Goal: Task Accomplishment & Management: Use online tool/utility

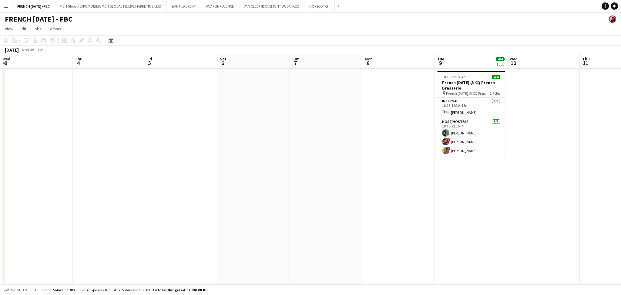
scroll to position [0, 221]
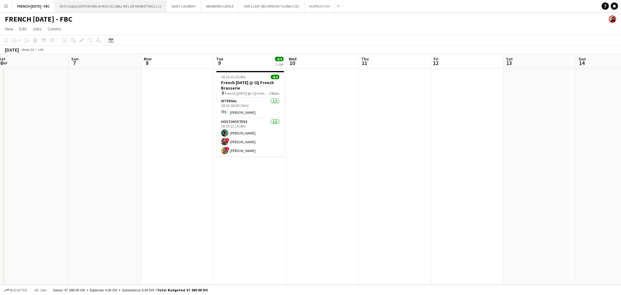
click at [98, 2] on button "MCH Global (EXPOMOBILIA MCH GLOBAL ME LIVE MARKETING LLC) Close" at bounding box center [111, 6] width 112 height 12
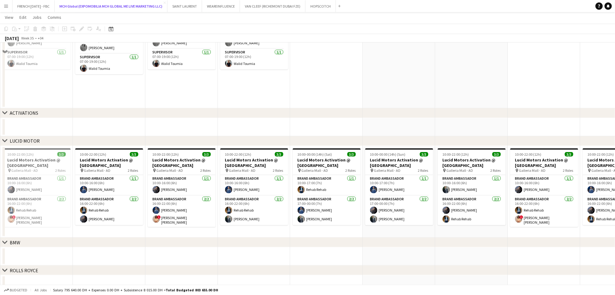
scroll to position [121, 0]
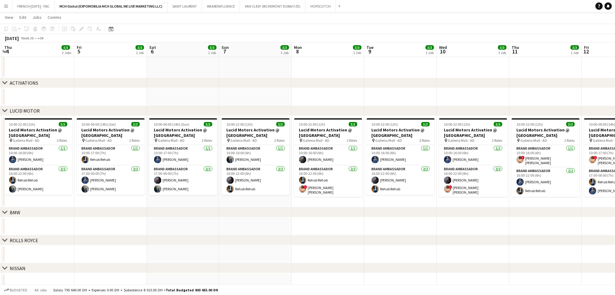
drag, startPoint x: 541, startPoint y: 225, endPoint x: 409, endPoint y: 230, distance: 132.0
click at [317, 228] on app-calendar-viewport "Mon 1 5/5 2 Jobs Tue 2 5/5 2 Jobs Wed 3 5/5 2 Jobs Thu 4 5/5 2 Jobs Fri 5 3/3 1…" at bounding box center [307, 110] width 615 height 417
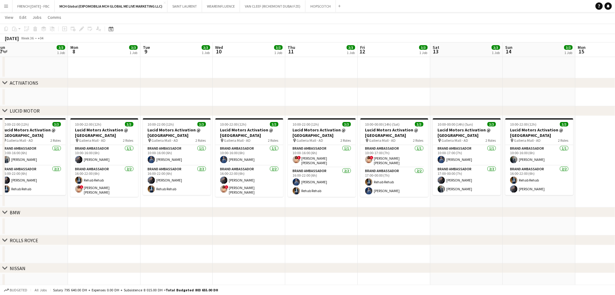
drag, startPoint x: 478, startPoint y: 232, endPoint x: 285, endPoint y: 232, distance: 193.7
click at [285, 232] on app-calendar-viewport "Thu 4 5/5 2 Jobs Fri 5 3/3 1 Job Sat 6 3/3 1 Job Sun 7 3/3 1 Job Mon 8 3/3 1 Jo…" at bounding box center [307, 110] width 615 height 417
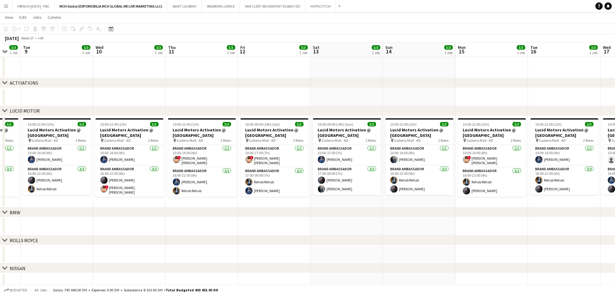
drag, startPoint x: 495, startPoint y: 231, endPoint x: 347, endPoint y: 231, distance: 147.7
click at [347, 231] on app-calendar-viewport "Sat 6 3/3 1 Job Sun 7 3/3 1 Job Mon 8 3/3 1 Job Tue 9 3/3 1 Job Wed 10 3/3 1 Jo…" at bounding box center [307, 110] width 615 height 417
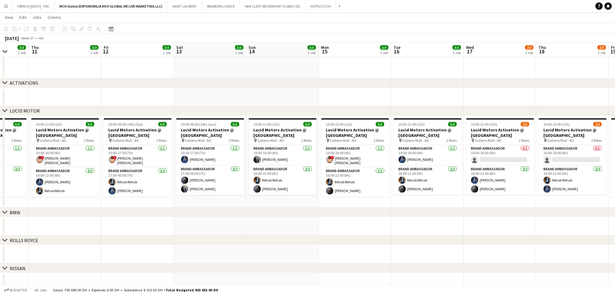
scroll to position [0, 127]
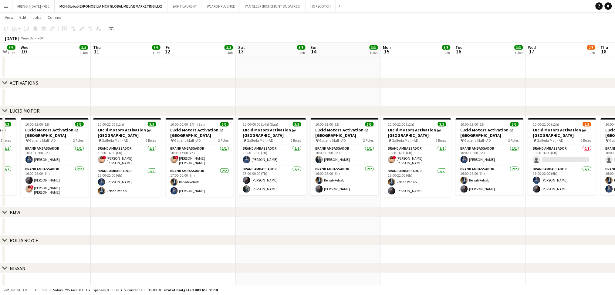
drag, startPoint x: 444, startPoint y: 225, endPoint x: 620, endPoint y: 213, distance: 176.2
click at [615, 213] on html "Menu Boards Boards Boards All jobs Status Workforce Workforce My Workforce Recr…" at bounding box center [307, 104] width 615 height 451
drag, startPoint x: 297, startPoint y: 213, endPoint x: 514, endPoint y: 214, distance: 217.1
click at [514, 214] on div "chevron-right BMW" at bounding box center [307, 212] width 615 height 10
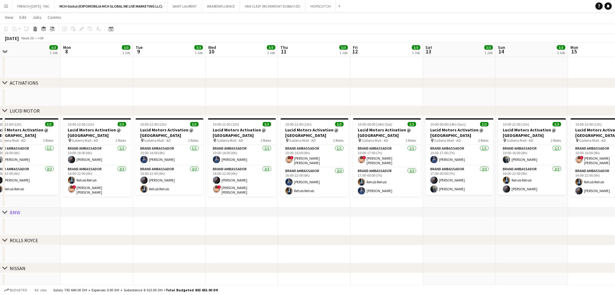
drag, startPoint x: 359, startPoint y: 235, endPoint x: 545, endPoint y: 231, distance: 185.9
click at [546, 231] on app-calendar-viewport "Fri 5 3/3 1 Job Sat 6 3/3 1 Job Sun 7 3/3 1 Job Mon 8 3/3 1 Job Tue 9 3/3 1 Job…" at bounding box center [307, 110] width 615 height 417
drag, startPoint x: 334, startPoint y: 241, endPoint x: 408, endPoint y: 234, distance: 74.4
click at [471, 242] on div "chevron-right ROLLS ROYCE" at bounding box center [307, 240] width 615 height 10
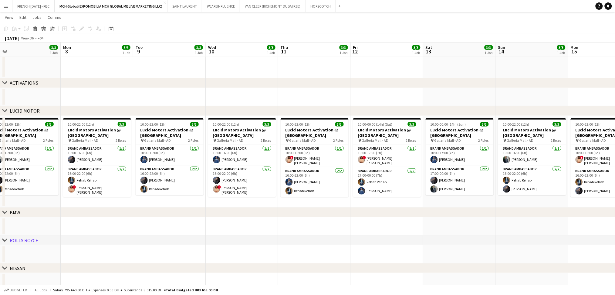
drag, startPoint x: 318, startPoint y: 215, endPoint x: 607, endPoint y: 215, distance: 288.9
click at [607, 215] on div "chevron-right BMW" at bounding box center [307, 212] width 615 height 10
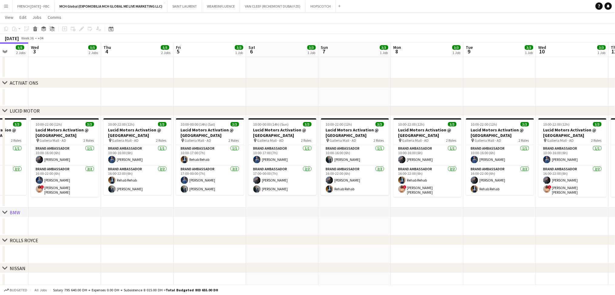
scroll to position [0, 144]
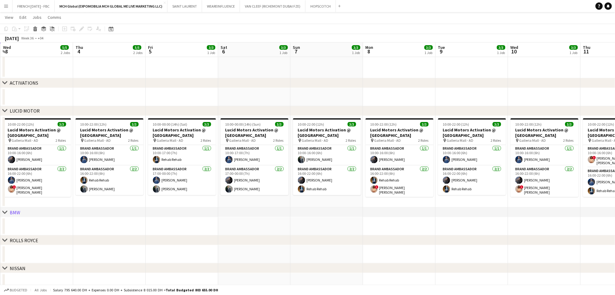
drag, startPoint x: 329, startPoint y: 221, endPoint x: 504, endPoint y: 226, distance: 174.7
click at [615, 224] on html "Menu Boards Boards Boards All jobs Status Workforce Workforce My Workforce Recr…" at bounding box center [307, 104] width 615 height 451
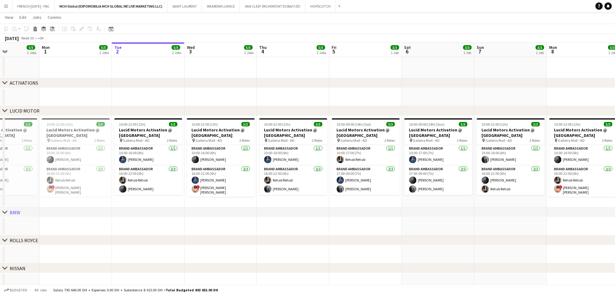
scroll to position [0, 176]
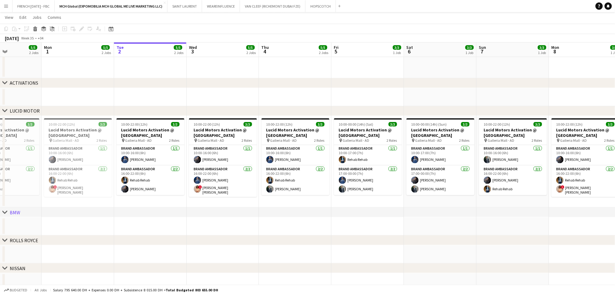
drag, startPoint x: 280, startPoint y: 229, endPoint x: 466, endPoint y: 232, distance: 186.2
click at [466, 232] on app-calendar-viewport "Fri 29 3/3 1 Job Sat 30 6/6 2 Jobs Sun 31 5/5 2 Jobs Mon 1 5/5 2 Jobs Tue 2 5/5…" at bounding box center [307, 110] width 615 height 417
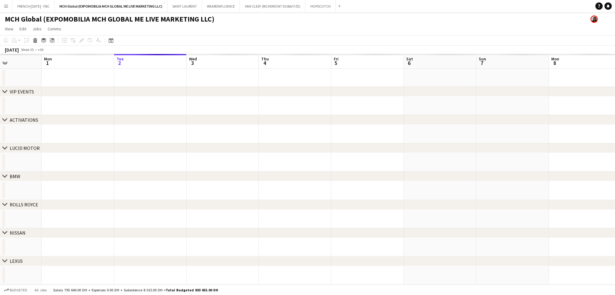
scroll to position [0, 0]
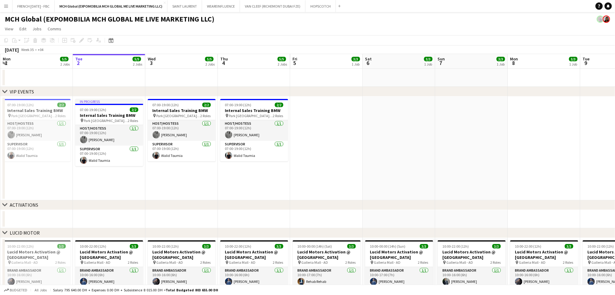
click at [559, 126] on app-date-cell at bounding box center [544, 148] width 72 height 104
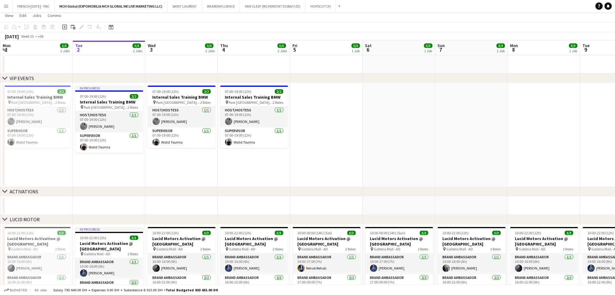
scroll to position [121, 0]
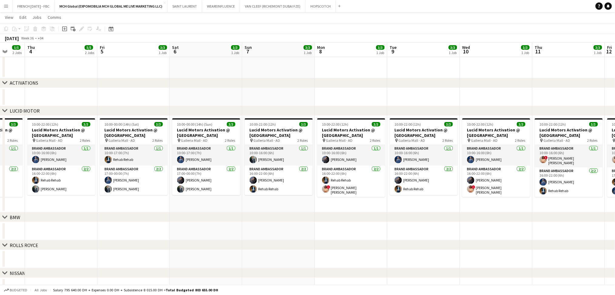
drag, startPoint x: 421, startPoint y: 203, endPoint x: 399, endPoint y: 214, distance: 24.7
click at [282, 214] on div "chevron-right VIP EVENTS chevron-right ACTIVATIONS chevron-right LUCID MOTOR ch…" at bounding box center [307, 112] width 615 height 421
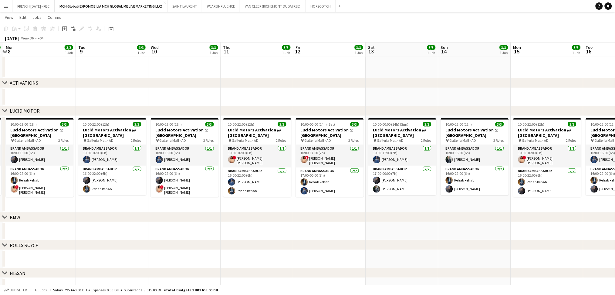
drag, startPoint x: 470, startPoint y: 203, endPoint x: 381, endPoint y: 200, distance: 89.2
click at [226, 216] on div "chevron-right VIP EVENTS chevron-right ACTIVATIONS chevron-right LUCID MOTOR ch…" at bounding box center [307, 112] width 615 height 421
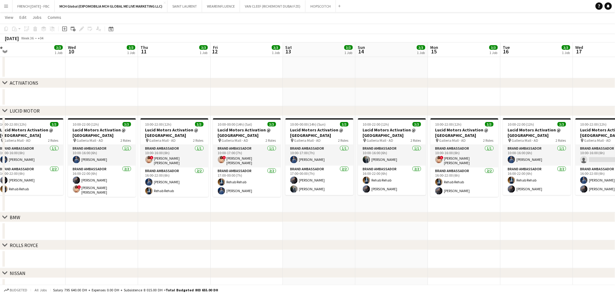
drag, startPoint x: 427, startPoint y: 200, endPoint x: 130, endPoint y: 214, distance: 296.8
click at [126, 214] on div "chevron-right VIP EVENTS chevron-right ACTIVATIONS chevron-right LUCID MOTOR ch…" at bounding box center [307, 112] width 615 height 421
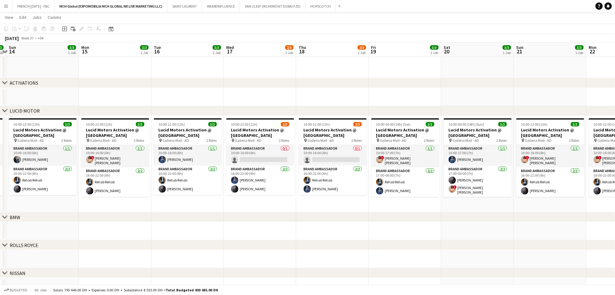
drag, startPoint x: 450, startPoint y: 207, endPoint x: 139, endPoint y: 211, distance: 311.4
click at [136, 211] on app-calendar-viewport "Thu 11 3/3 1 Job Fri 12 3/3 1 Job Sat 13 3/3 1 Job Sun 14 3/3 1 Job Mon 15 3/3 …" at bounding box center [307, 112] width 615 height 421
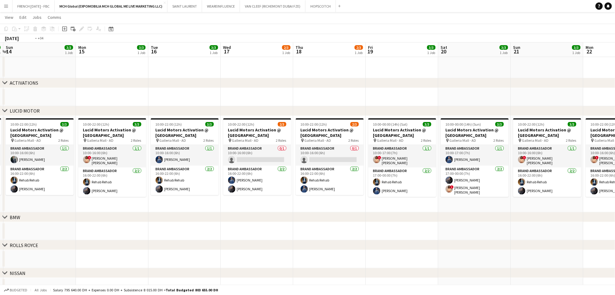
drag, startPoint x: 260, startPoint y: 165, endPoint x: 93, endPoint y: 313, distance: 223.8
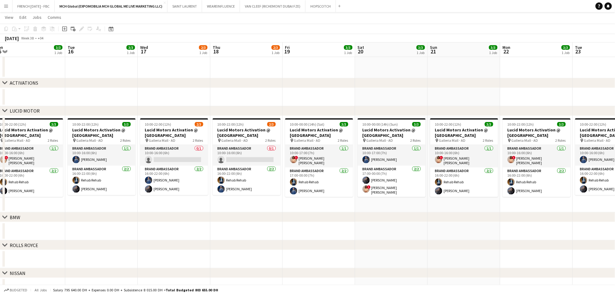
drag, startPoint x: 93, startPoint y: 313, endPoint x: 318, endPoint y: 250, distance: 234.4
click at [258, 262] on app-date-cell at bounding box center [246, 259] width 72 height 18
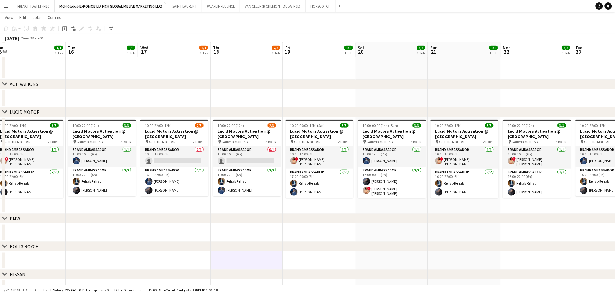
drag, startPoint x: 212, startPoint y: 206, endPoint x: 220, endPoint y: 204, distance: 8.6
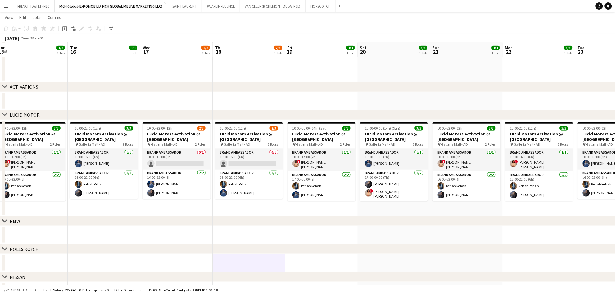
scroll to position [117, 0]
drag, startPoint x: 277, startPoint y: 213, endPoint x: 262, endPoint y: 211, distance: 15.5
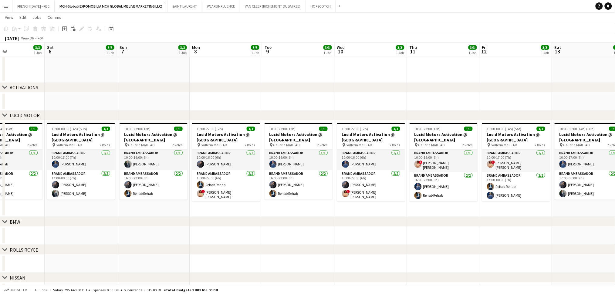
scroll to position [0, 147]
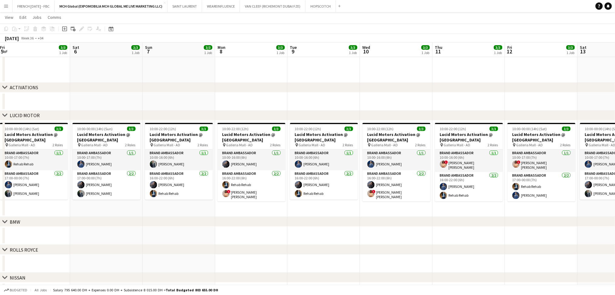
drag, startPoint x: 255, startPoint y: 217, endPoint x: 226, endPoint y: 213, distance: 29.5
click at [224, 213] on app-date-cell "10:00-22:00 (12h) 3/3 Lucid Motors Activation @ [GEOGRAPHIC_DATA] pin Galleria …" at bounding box center [251, 168] width 72 height 97
drag, startPoint x: 317, startPoint y: 263, endPoint x: 246, endPoint y: 259, distance: 70.5
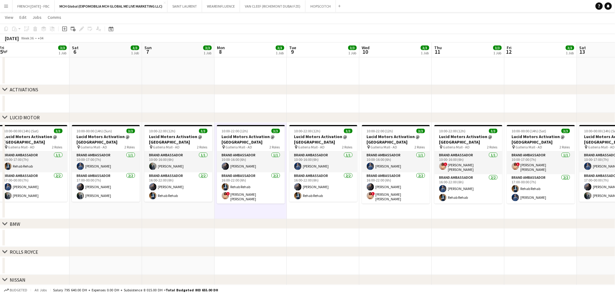
drag, startPoint x: 266, startPoint y: 239, endPoint x: 263, endPoint y: 238, distance: 3.8
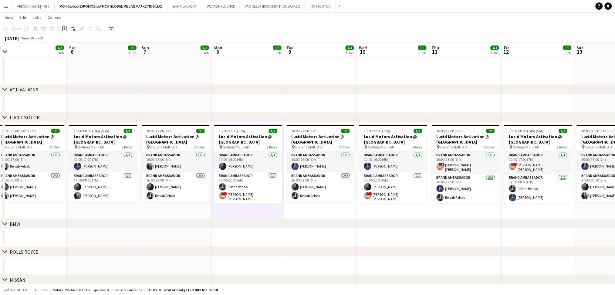
drag, startPoint x: 281, startPoint y: 108, endPoint x: 256, endPoint y: 108, distance: 25.8
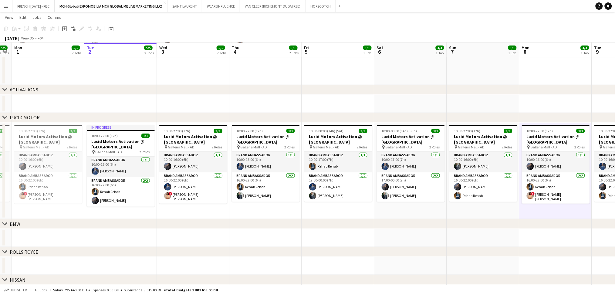
scroll to position [0, 124]
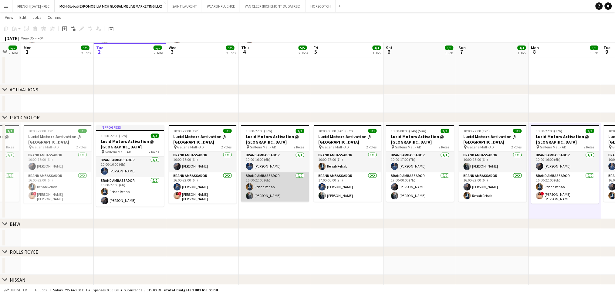
drag, startPoint x: 272, startPoint y: 195, endPoint x: 303, endPoint y: 196, distance: 31.2
click at [273, 195] on app-card-role "Brand Ambassador [DATE] 16:00-22:00 (6h) Rehab Rehab [PERSON_NAME]" at bounding box center [275, 186] width 68 height 29
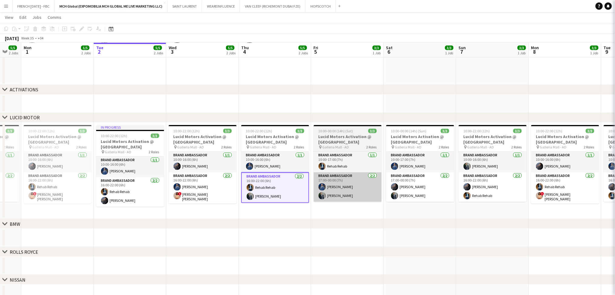
scroll to position [0, 123]
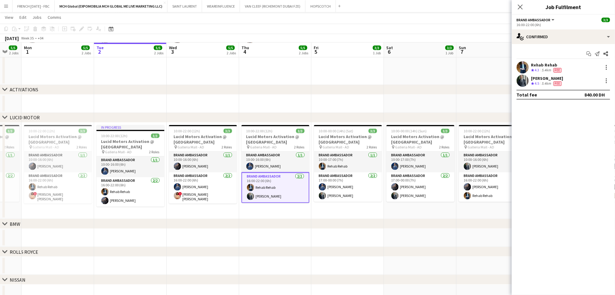
click at [543, 81] on div "5.4km" at bounding box center [546, 83] width 12 height 5
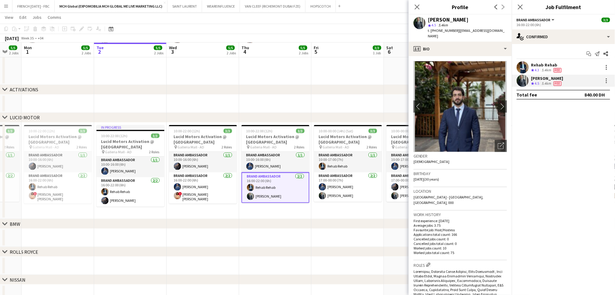
click at [331, 232] on app-date-cell at bounding box center [347, 238] width 72 height 18
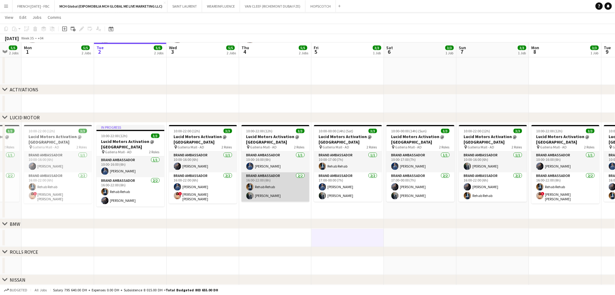
click at [282, 193] on app-card-role "Brand Ambassador [DATE] 16:00-22:00 (6h) Rehab Rehab [PERSON_NAME]" at bounding box center [275, 186] width 68 height 29
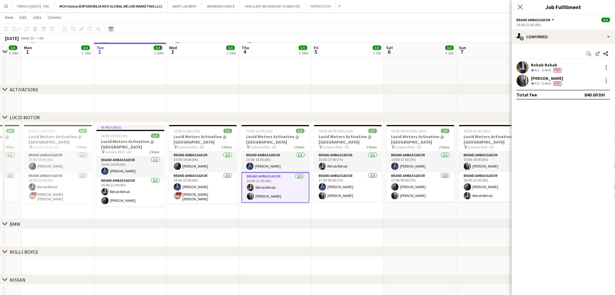
click at [553, 85] on div "Fee" at bounding box center [557, 83] width 10 height 5
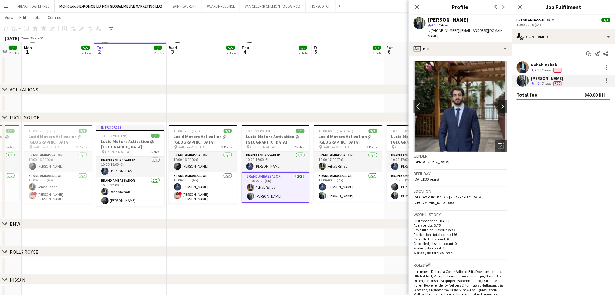
click at [278, 236] on app-date-cell at bounding box center [275, 238] width 72 height 18
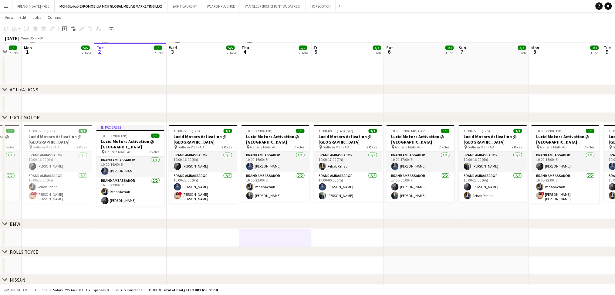
drag, startPoint x: 210, startPoint y: 206, endPoint x: 220, endPoint y: 206, distance: 9.7
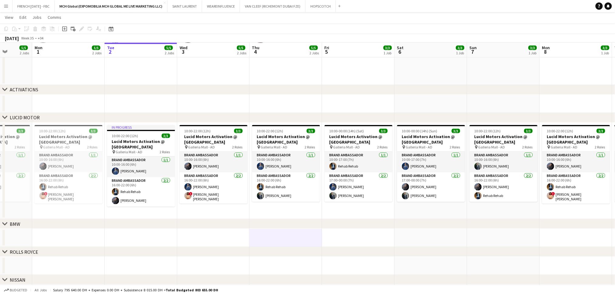
drag, startPoint x: 220, startPoint y: 206, endPoint x: 207, endPoint y: 210, distance: 13.0
click at [207, 210] on app-date-cell "10:00-22:00 (12h) 3/3 Lucid Motors Activation @ [GEOGRAPHIC_DATA] pin Galleria …" at bounding box center [213, 170] width 72 height 97
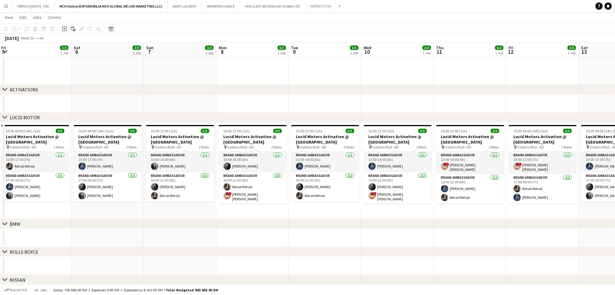
drag, startPoint x: 408, startPoint y: 101, endPoint x: 444, endPoint y: 106, distance: 35.5
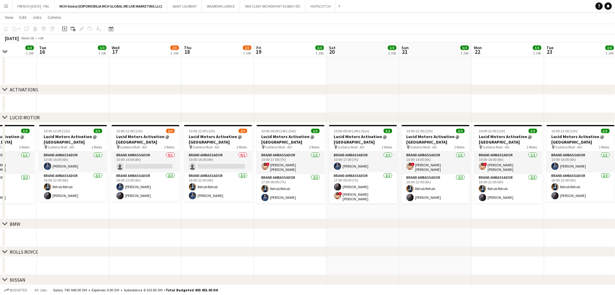
scroll to position [0, 253]
drag, startPoint x: 323, startPoint y: 109, endPoint x: 361, endPoint y: 114, distance: 38.6
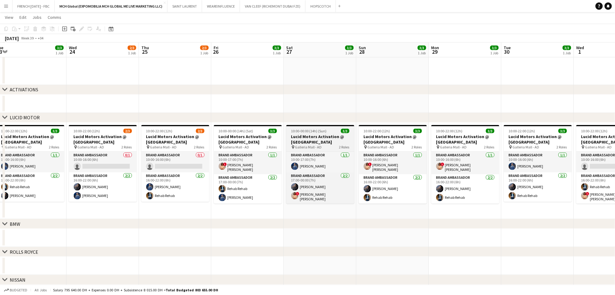
scroll to position [0, 224]
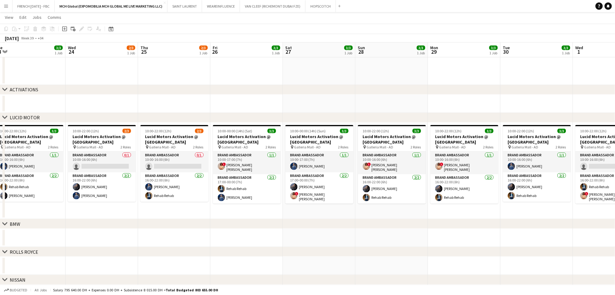
drag, startPoint x: 274, startPoint y: 213, endPoint x: 244, endPoint y: 214, distance: 30.0
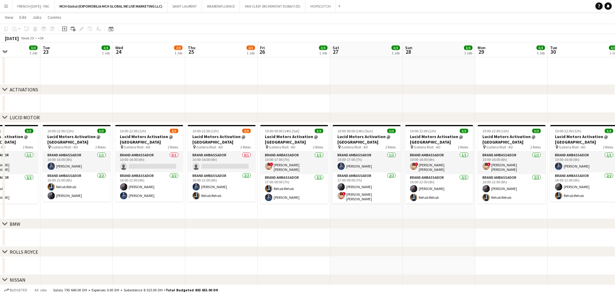
drag, startPoint x: 244, startPoint y: 214, endPoint x: 223, endPoint y: 212, distance: 21.4
click at [222, 212] on app-date-cell "10:00-22:00 (12h) 2/3 Lucid Motors Activation @ [GEOGRAPHIC_DATA] pin Galleria …" at bounding box center [221, 170] width 72 height 97
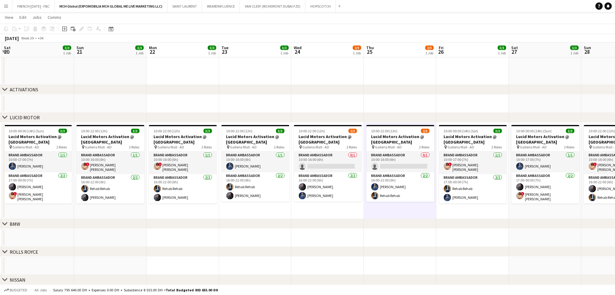
scroll to position [0, 142]
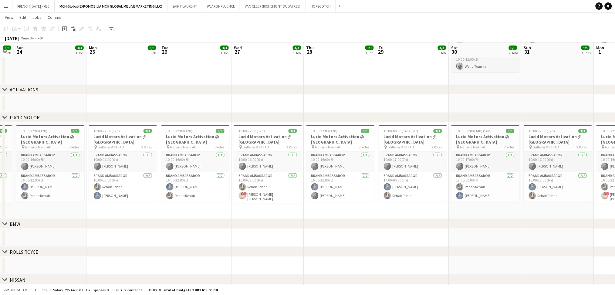
click at [245, 109] on app-date-cell at bounding box center [267, 104] width 72 height 18
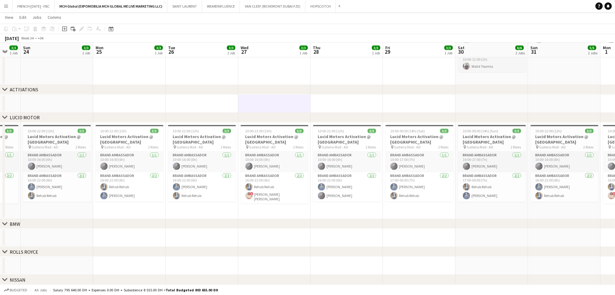
drag, startPoint x: 245, startPoint y: 109, endPoint x: 220, endPoint y: 213, distance: 107.4
click at [220, 213] on app-date-cell "10:00-22:00 (12h) 3/3 Lucid Motors Activation @ [GEOGRAPHIC_DATA] pin Galleria …" at bounding box center [202, 170] width 72 height 97
drag, startPoint x: 215, startPoint y: 212, endPoint x: 199, endPoint y: 212, distance: 15.2
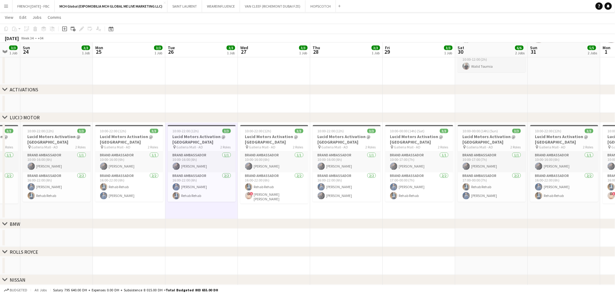
drag, startPoint x: 65, startPoint y: 208, endPoint x: 81, endPoint y: 210, distance: 16.4
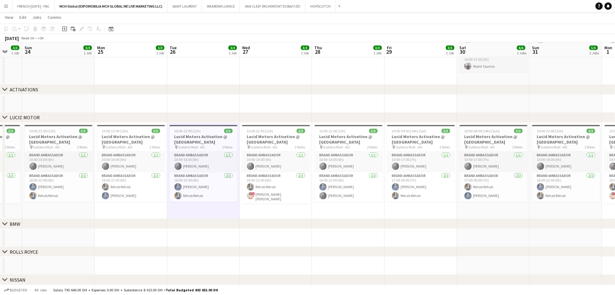
drag, startPoint x: 407, startPoint y: 211, endPoint x: 374, endPoint y: 208, distance: 32.9
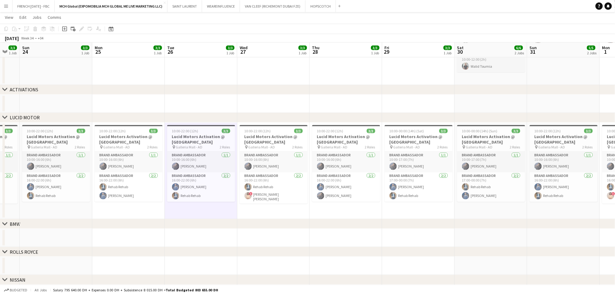
drag, startPoint x: 352, startPoint y: 237, endPoint x: 311, endPoint y: 234, distance: 41.0
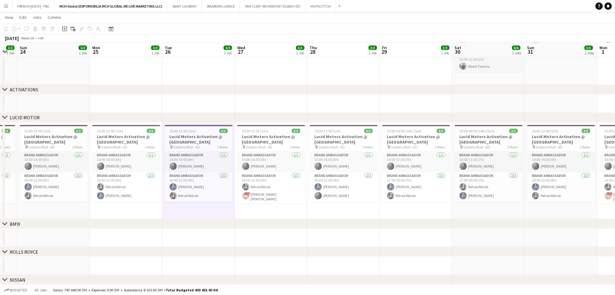
drag, startPoint x: 339, startPoint y: 102, endPoint x: 367, endPoint y: 109, distance: 29.3
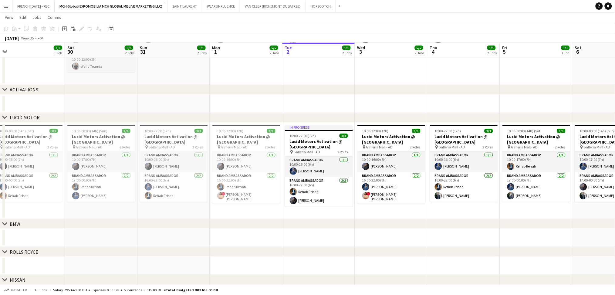
scroll to position [0, 237]
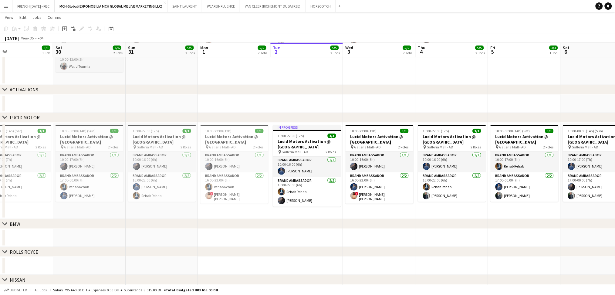
drag, startPoint x: 326, startPoint y: 96, endPoint x: 351, endPoint y: 101, distance: 25.6
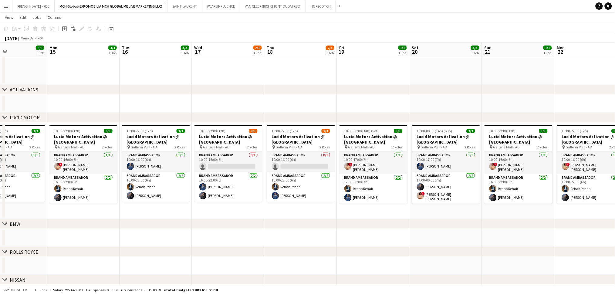
scroll to position [0, 245]
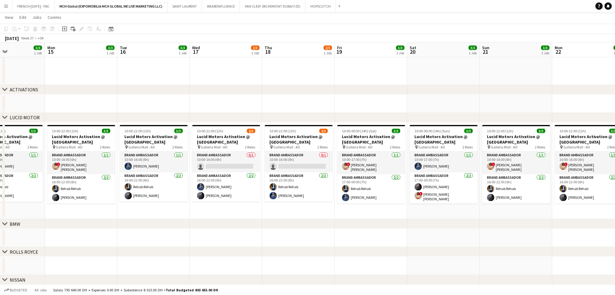
drag, startPoint x: 201, startPoint y: 213, endPoint x: 162, endPoint y: 211, distance: 39.5
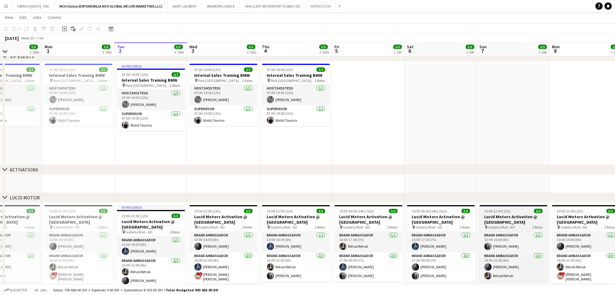
scroll to position [34, 0]
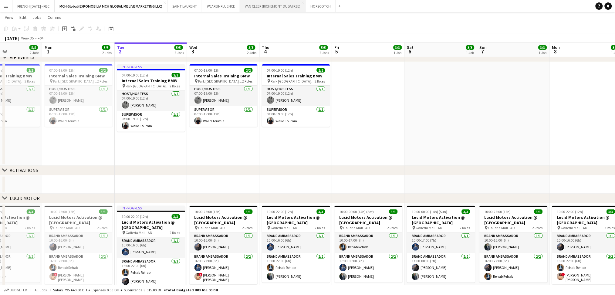
click at [260, 10] on button "VAN CLEEF (RICHEMONT DUBAI FZE) Close" at bounding box center [272, 6] width 65 height 12
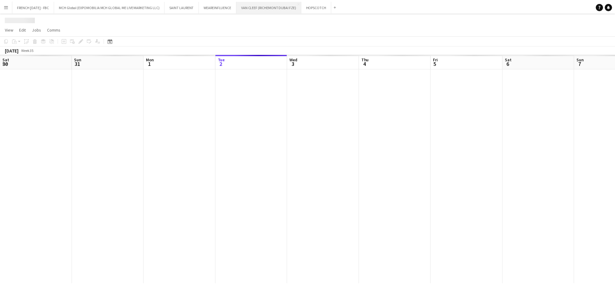
scroll to position [0, 145]
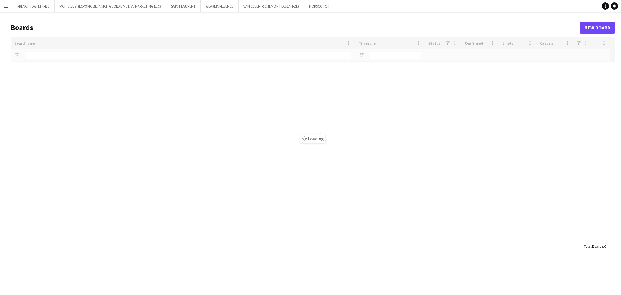
click at [4, 5] on app-icon "Menu" at bounding box center [6, 6] width 5 height 5
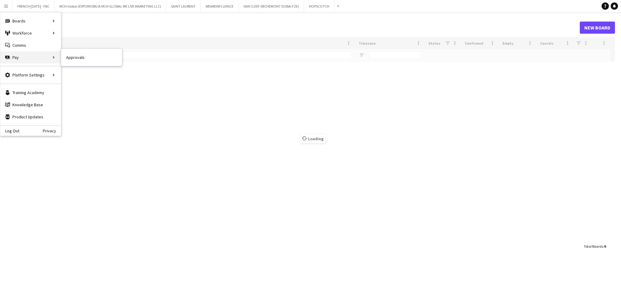
type input "******"
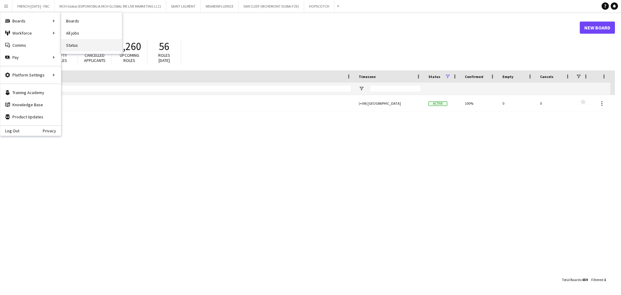
click at [70, 42] on link "Status" at bounding box center [91, 45] width 61 height 12
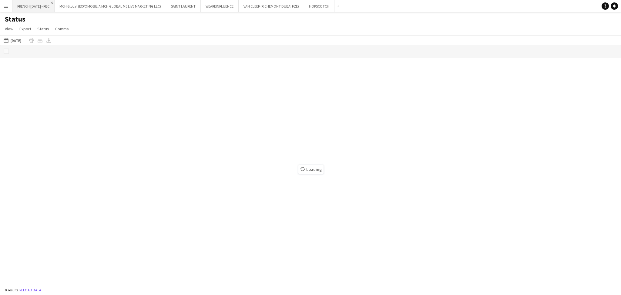
click at [53, 2] on app-icon "Close" at bounding box center [52, 3] width 2 height 2
click at [120, 2] on app-icon "Close" at bounding box center [121, 3] width 2 height 2
click at [82, 2] on app-icon "Close" at bounding box center [82, 3] width 2 height 2
click at [43, 3] on app-icon "Close" at bounding box center [44, 3] width 2 height 2
click at [74, 2] on app-icon "Close" at bounding box center [75, 3] width 2 height 2
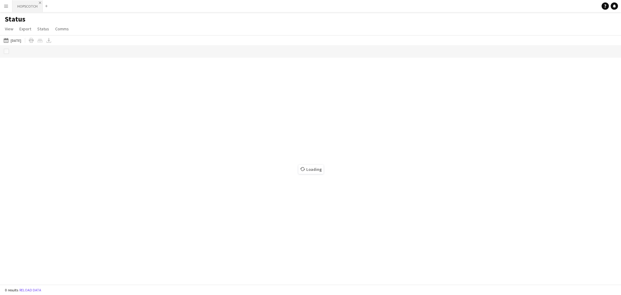
click at [39, 3] on app-icon "Close" at bounding box center [40, 3] width 2 height 2
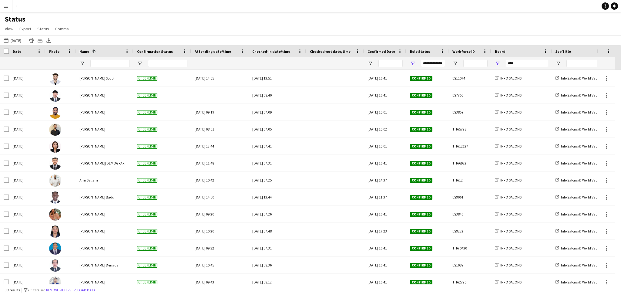
click at [5, 7] on app-icon "Menu" at bounding box center [6, 6] width 5 height 5
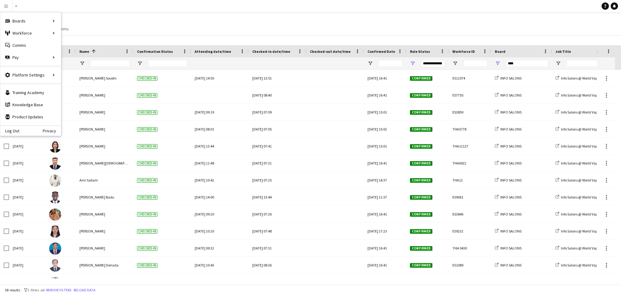
click at [5, 7] on app-icon "Menu" at bounding box center [6, 6] width 5 height 5
click at [93, 17] on div "Status View Views Default view New view Update view Delete view Edit name Custo…" at bounding box center [310, 25] width 621 height 21
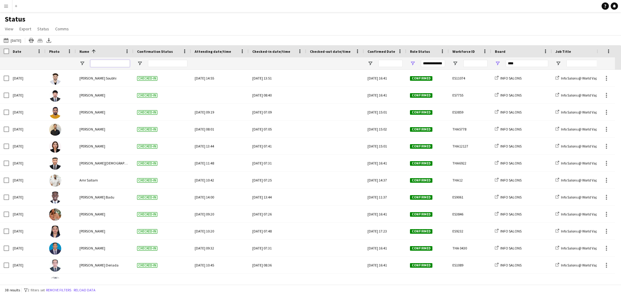
click at [105, 63] on input "Name Filter Input" at bounding box center [109, 63] width 39 height 7
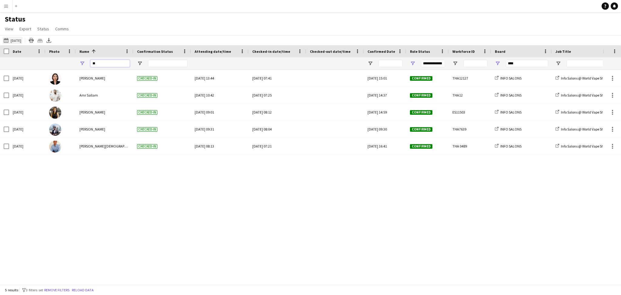
type input "**"
click at [21, 41] on button "02-09-2025 to 08-09-2025 18-06-2025" at bounding box center [12, 40] width 20 height 7
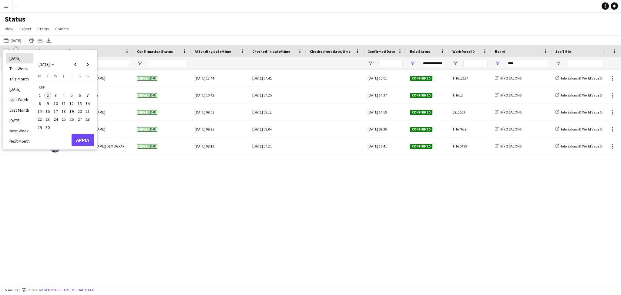
click at [12, 57] on li "[DATE]" at bounding box center [20, 58] width 28 height 10
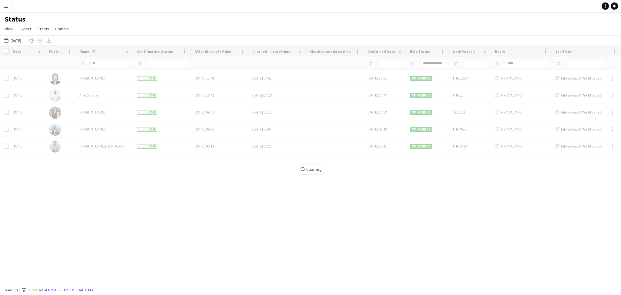
type input "***"
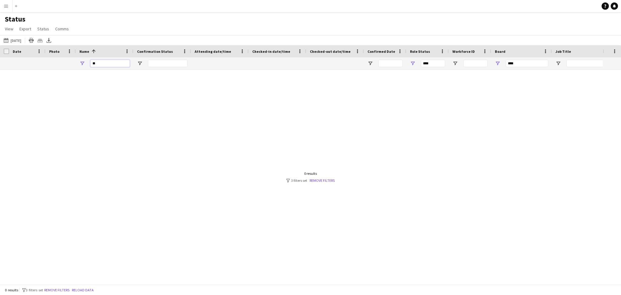
click at [107, 67] on input "**" at bounding box center [109, 63] width 39 height 7
drag, startPoint x: 523, startPoint y: 61, endPoint x: 481, endPoint y: 59, distance: 42.8
click at [481, 59] on div "** ***" at bounding box center [564, 63] width 1128 height 12
type input "***"
type input "**********"
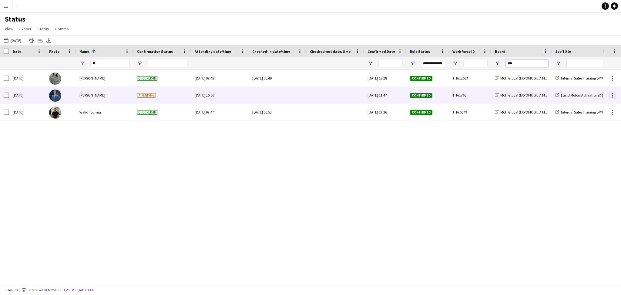
type input "***"
click at [610, 97] on div at bounding box center [612, 95] width 7 height 7
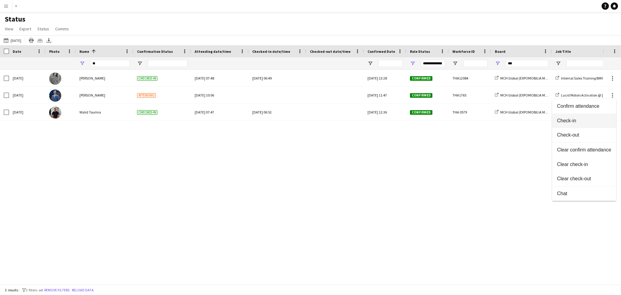
click at [587, 122] on span "Check-in" at bounding box center [584, 120] width 54 height 5
